Goal: Task Accomplishment & Management: Complete application form

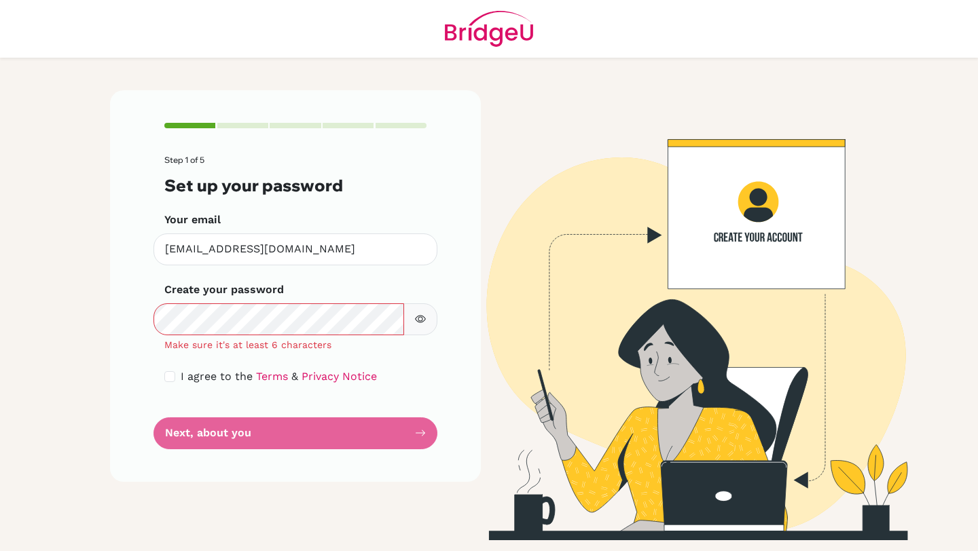
click at [426, 322] on button "button" at bounding box center [420, 320] width 34 height 32
click at [0, 323] on main "Step 1 of 5 Set up your password Your email [EMAIL_ADDRESS][DOMAIN_NAME] Invali…" at bounding box center [489, 275] width 978 height 551
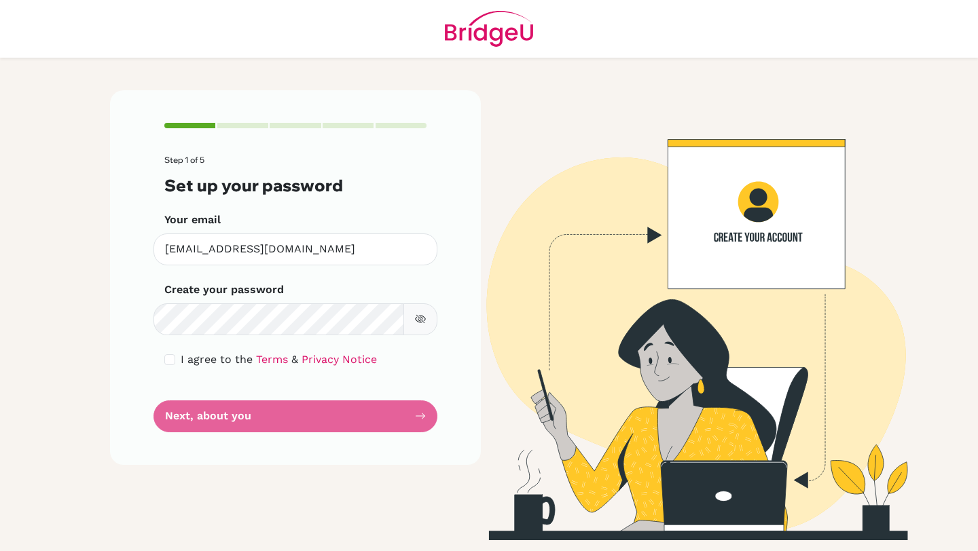
click at [363, 407] on form "Step 1 of 5 Set up your password Your email [EMAIL_ADDRESS][DOMAIN_NAME] Invali…" at bounding box center [295, 293] width 262 height 276
click at [358, 414] on form "Step 1 of 5 Set up your password Your email [EMAIL_ADDRESS][DOMAIN_NAME] Invali…" at bounding box center [295, 293] width 262 height 276
click at [181, 356] on span "I agree to the" at bounding box center [217, 359] width 72 height 13
click at [176, 351] on form "Step 1 of 5 Set up your password Your email [EMAIL_ADDRESS][DOMAIN_NAME] Invali…" at bounding box center [295, 293] width 262 height 276
click at [177, 353] on div "I agree to the Terms & Privacy Notice" at bounding box center [295, 360] width 262 height 16
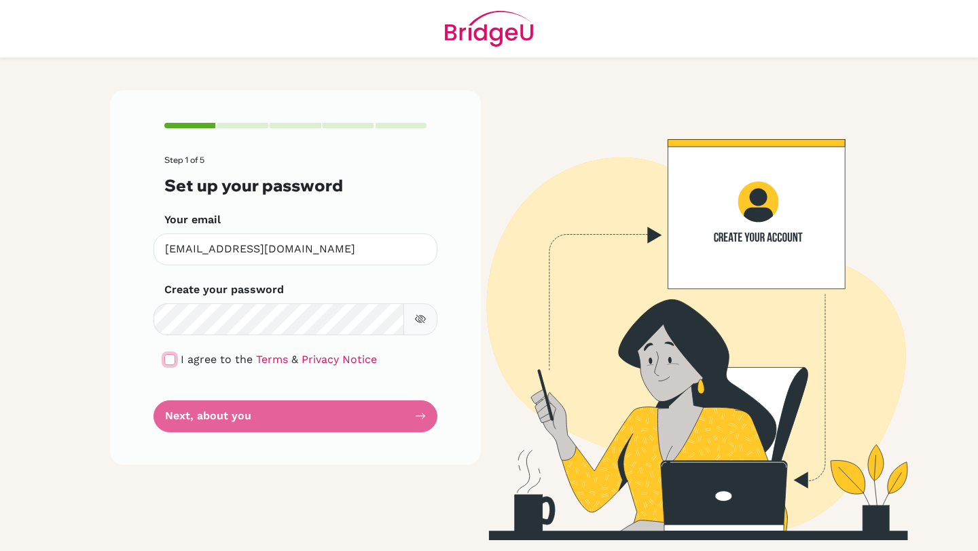
click at [172, 356] on input "checkbox" at bounding box center [169, 359] width 11 height 11
checkbox input "true"
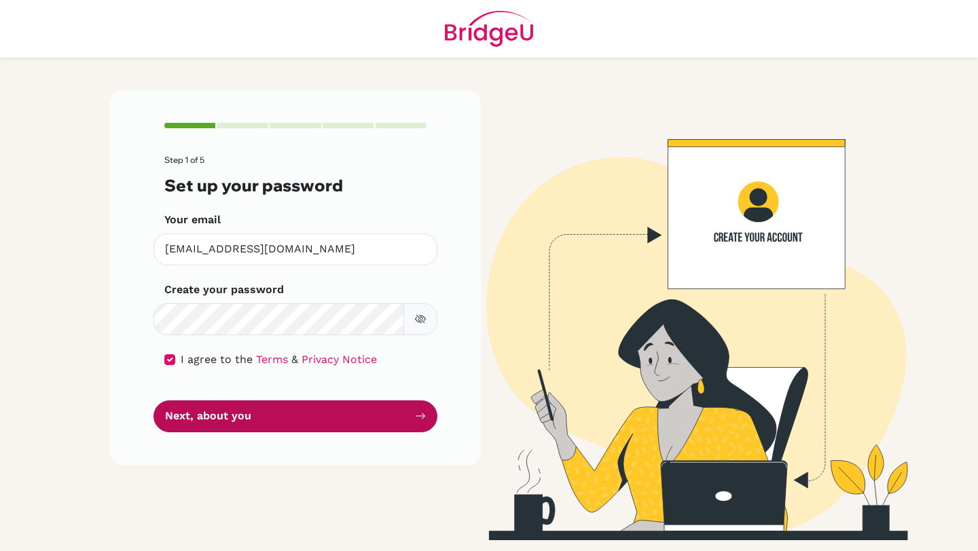
click at [194, 419] on button "Next, about you" at bounding box center [295, 417] width 284 height 32
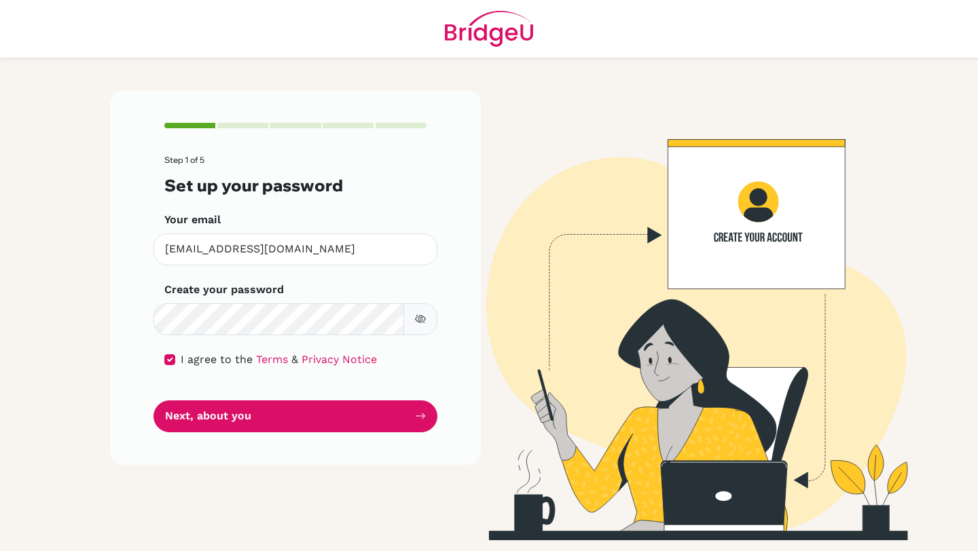
click at [196, 432] on div "Step 1 of 5 Set up your password Your email [EMAIL_ADDRESS][DOMAIN_NAME] Invali…" at bounding box center [295, 277] width 371 height 374
